Goal: Find specific page/section: Find specific page/section

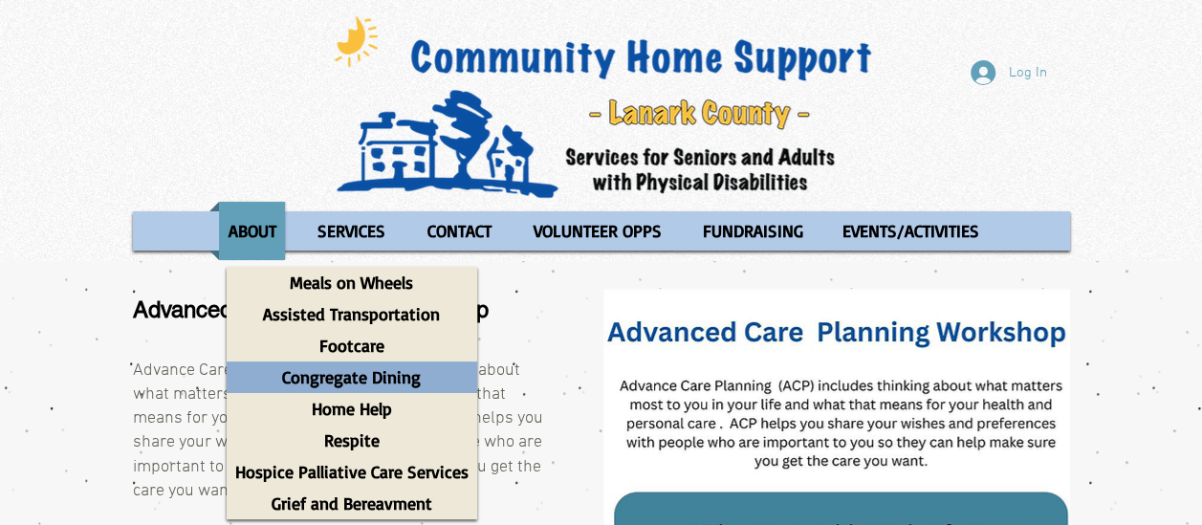
click at [354, 377] on p "Congregate Dining" at bounding box center [351, 377] width 156 height 32
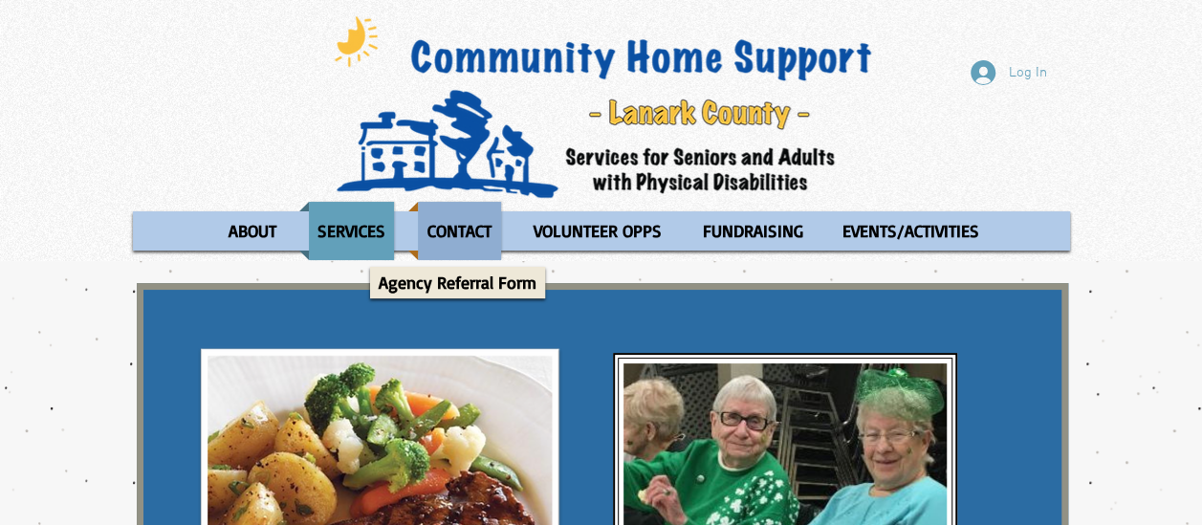
click at [430, 210] on p "CONTACT" at bounding box center [459, 231] width 81 height 58
